Goal: Book appointment/travel/reservation

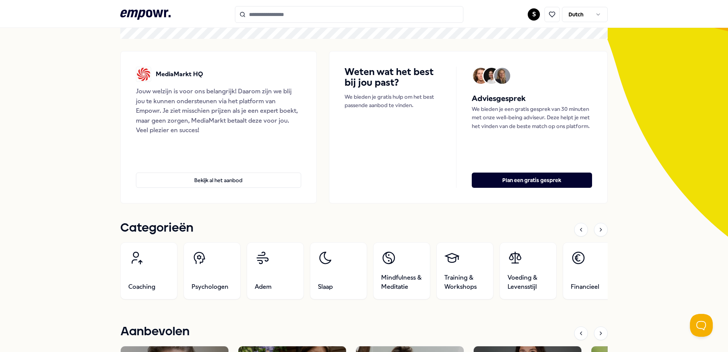
scroll to position [114, 0]
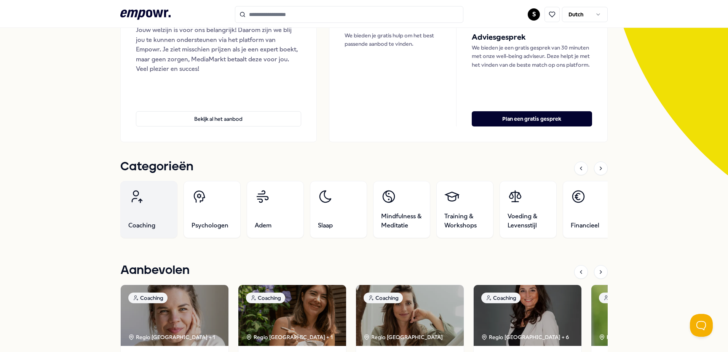
click at [156, 202] on link "Coaching" at bounding box center [148, 209] width 57 height 57
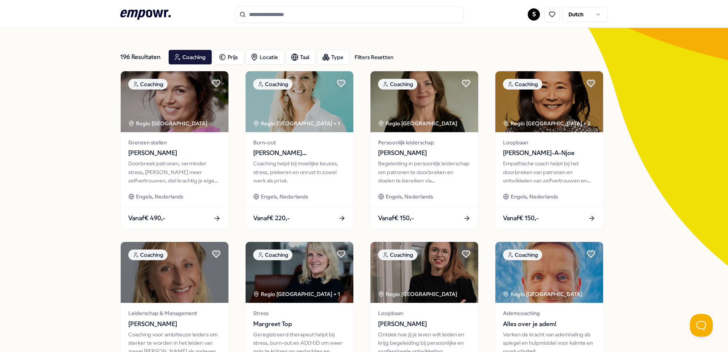
scroll to position [11, 0]
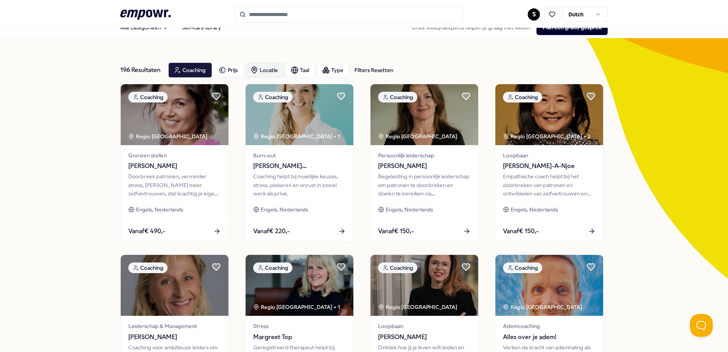
click at [266, 65] on div "Locatie" at bounding box center [264, 69] width 39 height 15
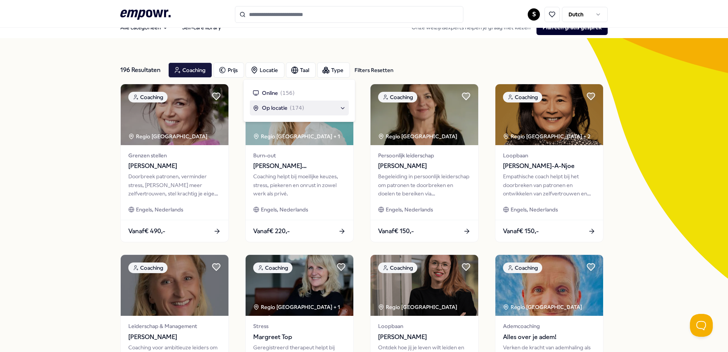
click at [288, 110] on div "Op locatie ( 174 )" at bounding box center [278, 108] width 51 height 8
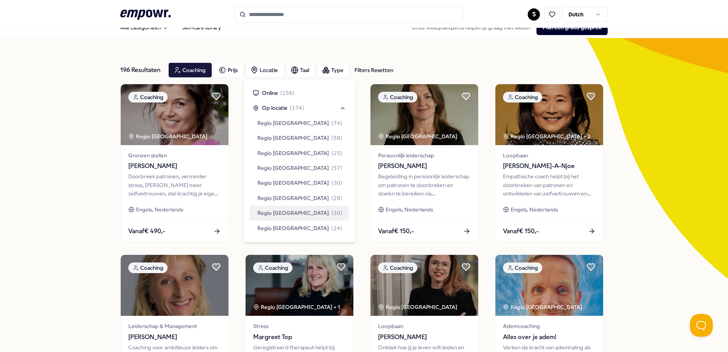
click at [87, 229] on div "196 Resultaten Filters Resetten Coaching Prijs Locatie Taal Type Filters Resett…" at bounding box center [364, 335] width 728 height 594
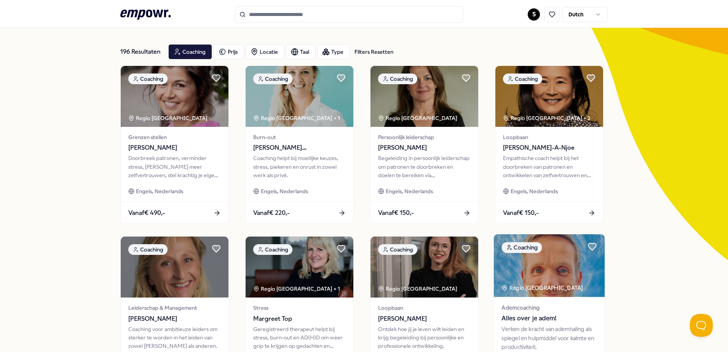
scroll to position [0, 0]
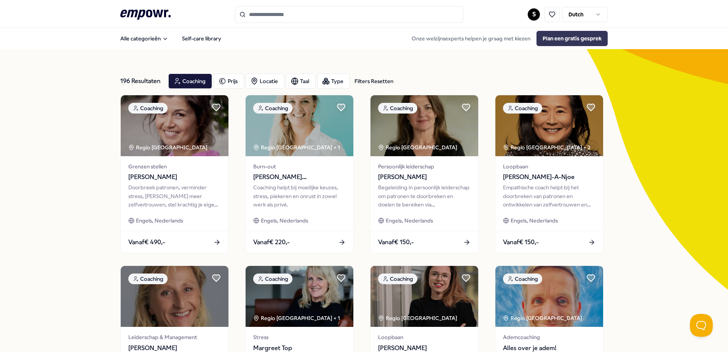
click at [556, 38] on button "Plan een gratis gesprek" at bounding box center [571, 38] width 71 height 15
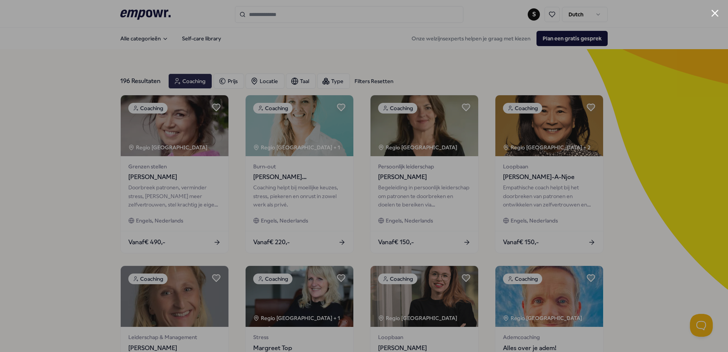
click at [657, 166] on div at bounding box center [364, 176] width 728 height 352
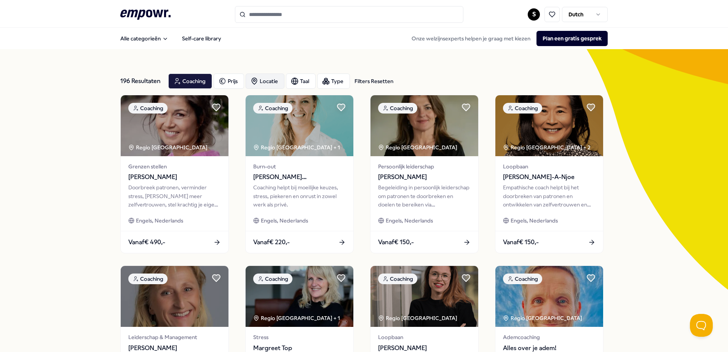
click at [268, 81] on div "Locatie" at bounding box center [264, 80] width 39 height 15
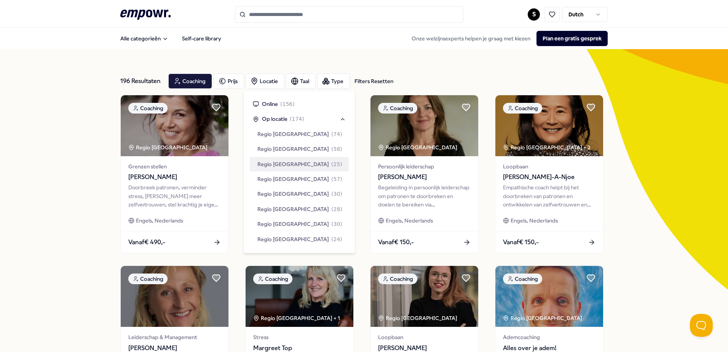
click at [331, 163] on span "( 25 )" at bounding box center [336, 164] width 11 height 8
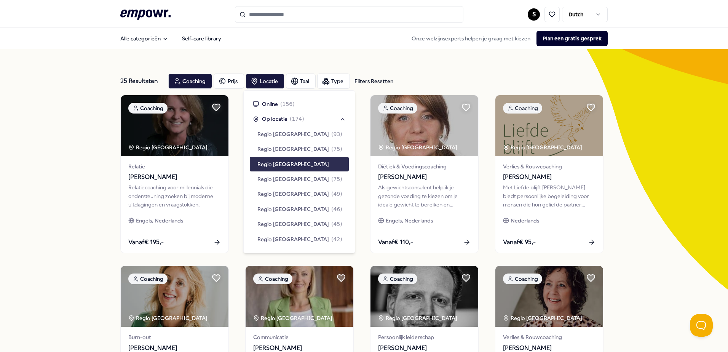
click at [646, 144] on div "25 Resultaten Filters Resetten Coaching Prijs Locatie Taal Type Filters Resette…" at bounding box center [364, 346] width 728 height 594
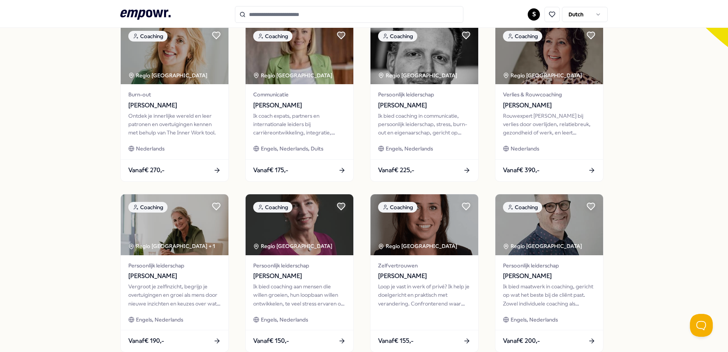
scroll to position [266, 0]
